Goal: Information Seeking & Learning: Learn about a topic

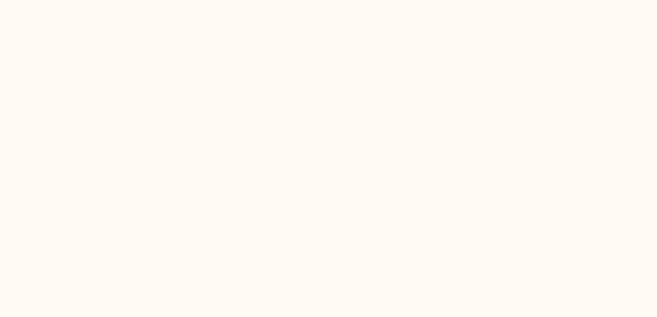
click at [160, 0] on html at bounding box center [328, 0] width 657 height 0
